Goal: Transaction & Acquisition: Purchase product/service

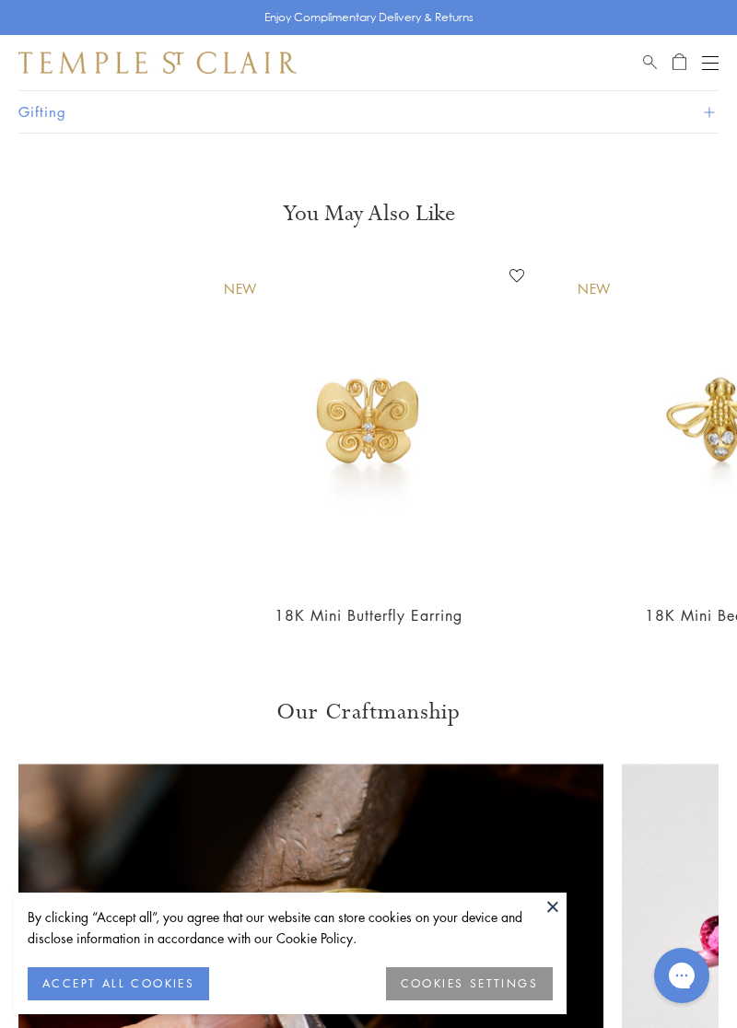
scroll to position [1404, 0]
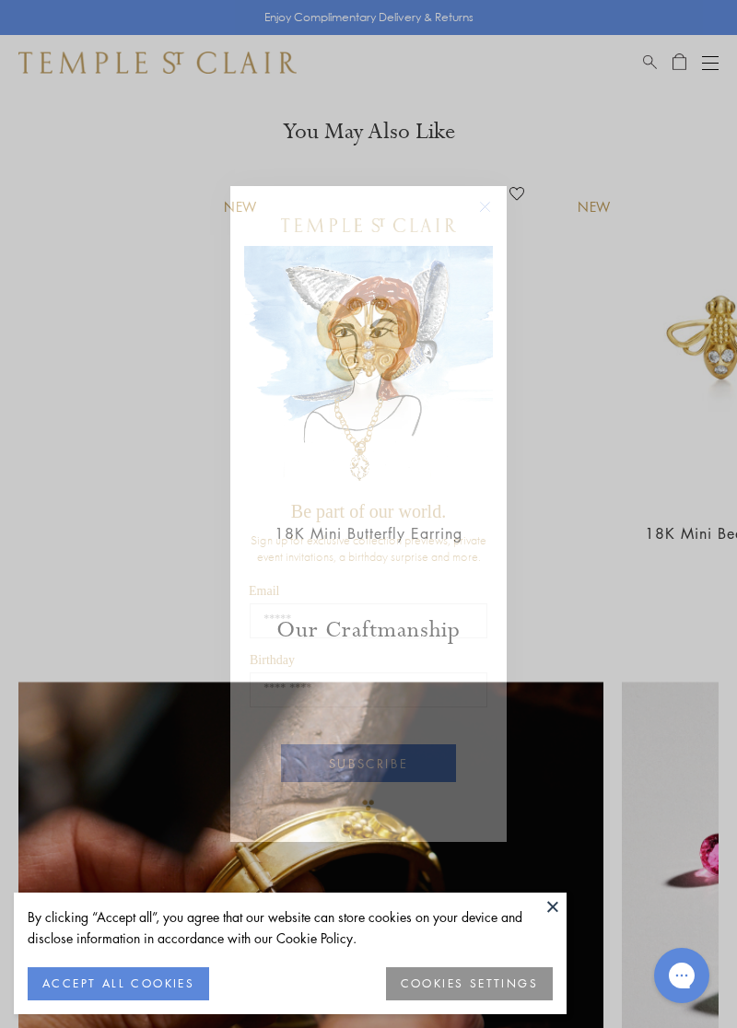
click at [483, 202] on circle "Close dialog" at bounding box center [485, 207] width 22 height 22
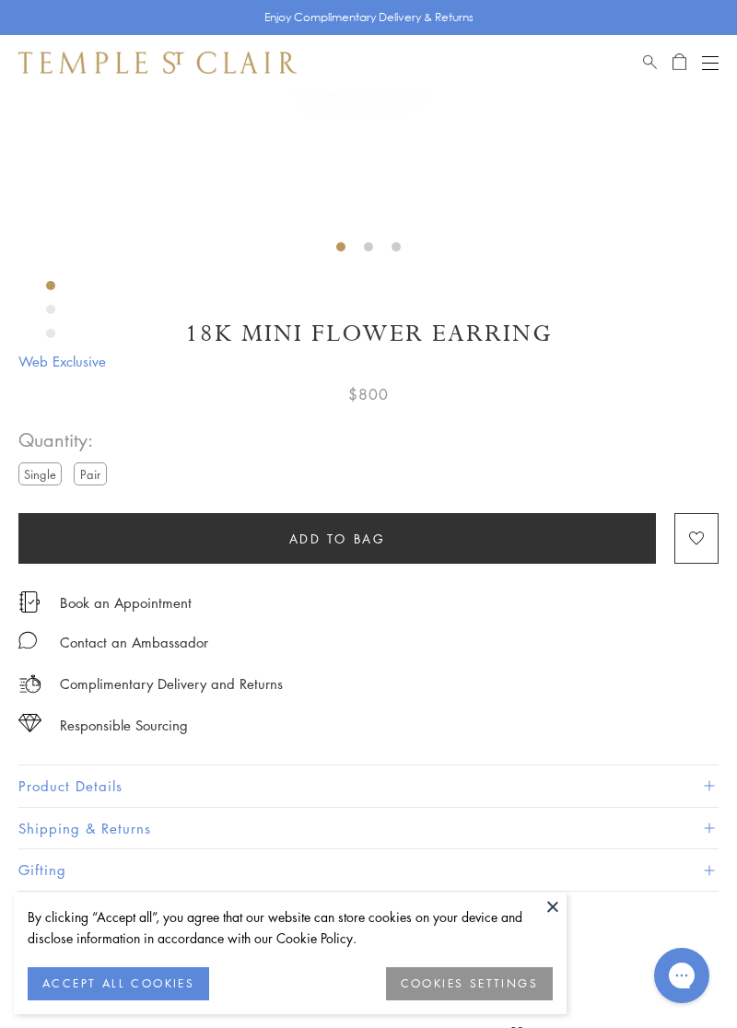
scroll to position [0, 0]
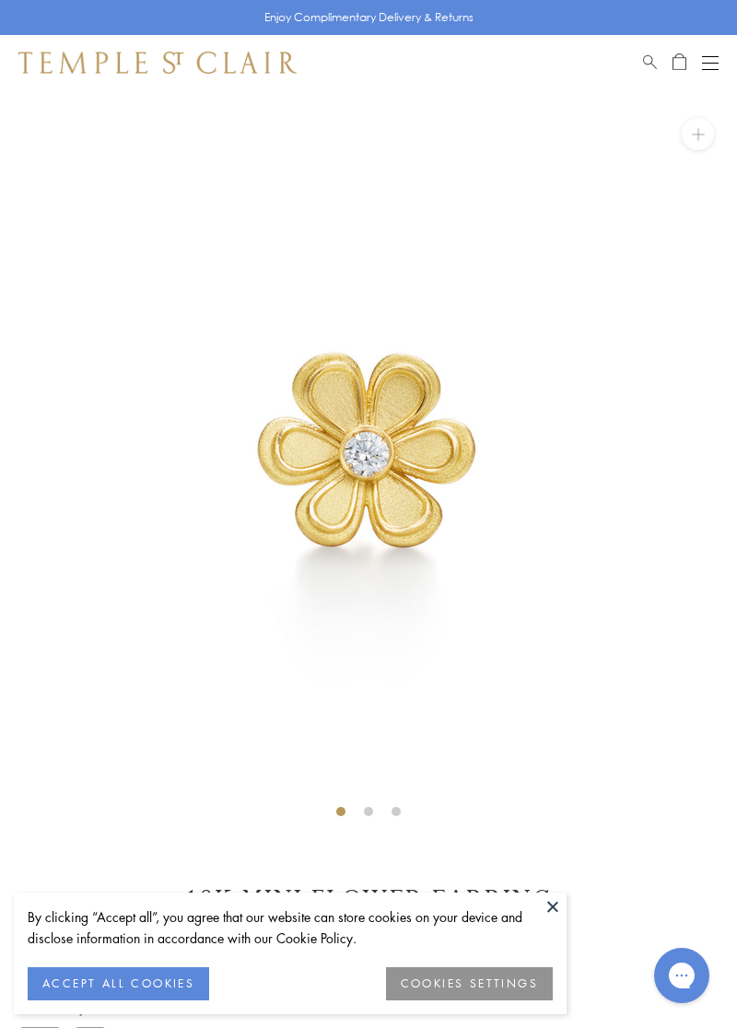
click at [710, 56] on div "Open navigation" at bounding box center [710, 56] width 17 height 1
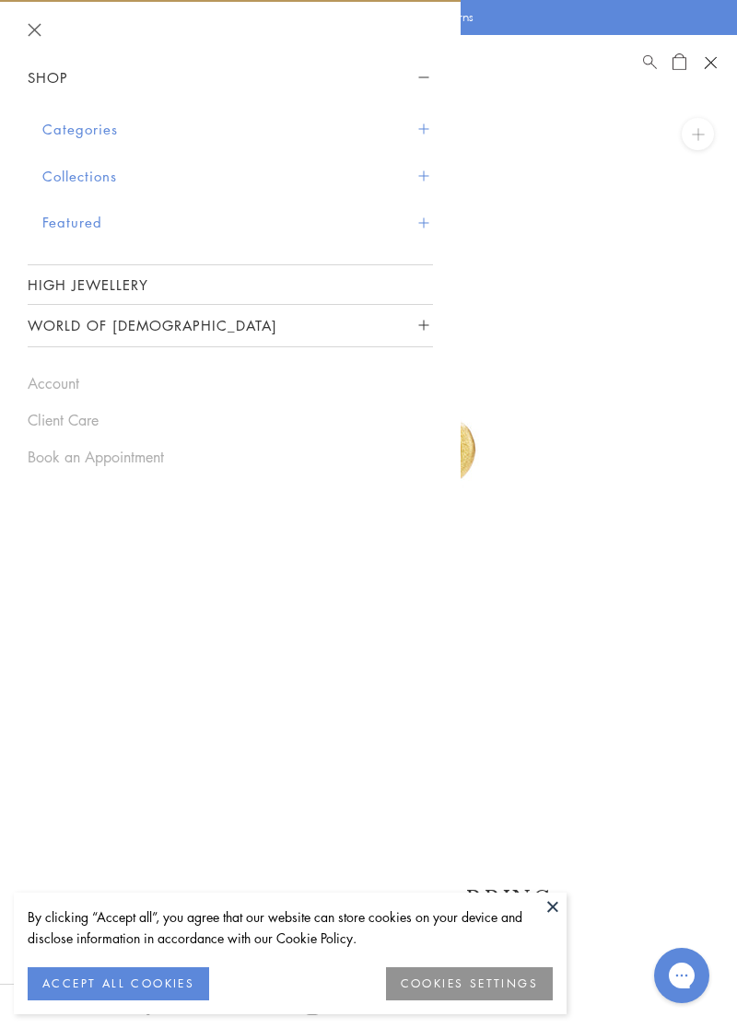
click at [423, 129] on span "Sidebar navigation" at bounding box center [423, 129] width 10 height 10
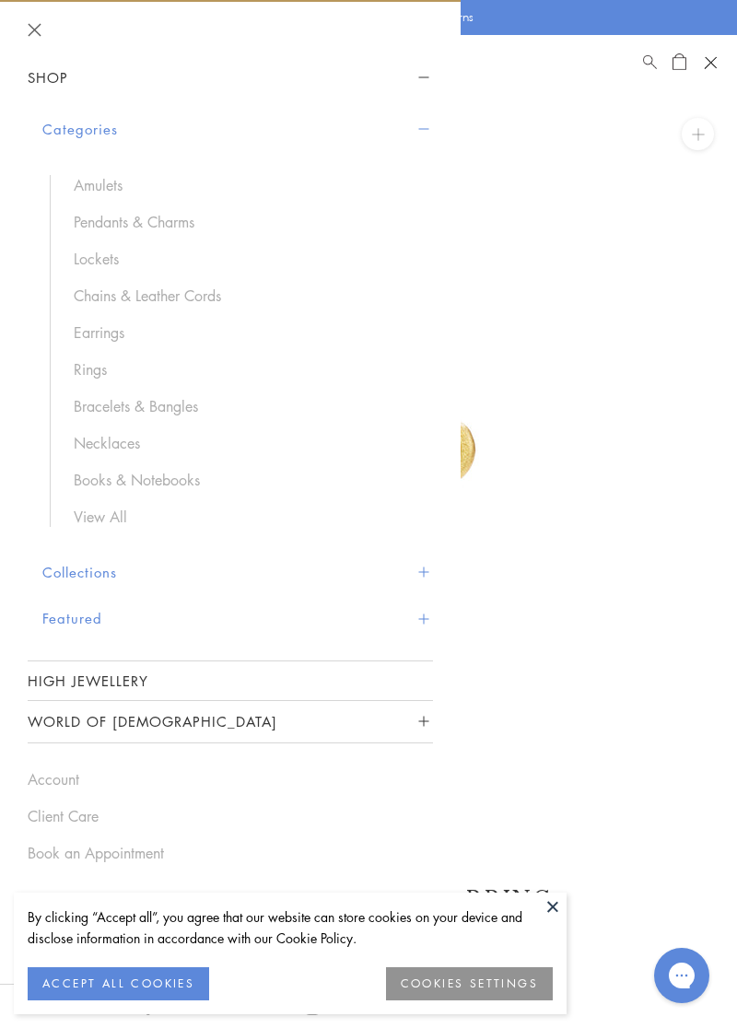
click at [174, 399] on link "Bracelets & Bangles" at bounding box center [244, 406] width 341 height 20
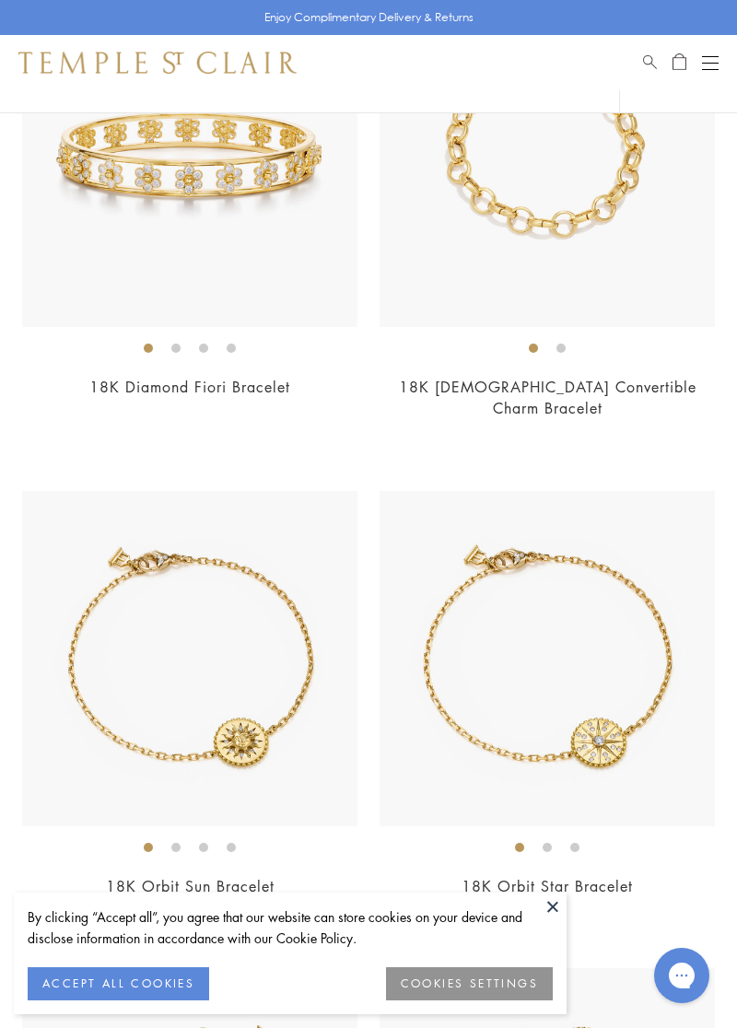
scroll to position [2233, 0]
